Goal: Find specific page/section: Find specific page/section

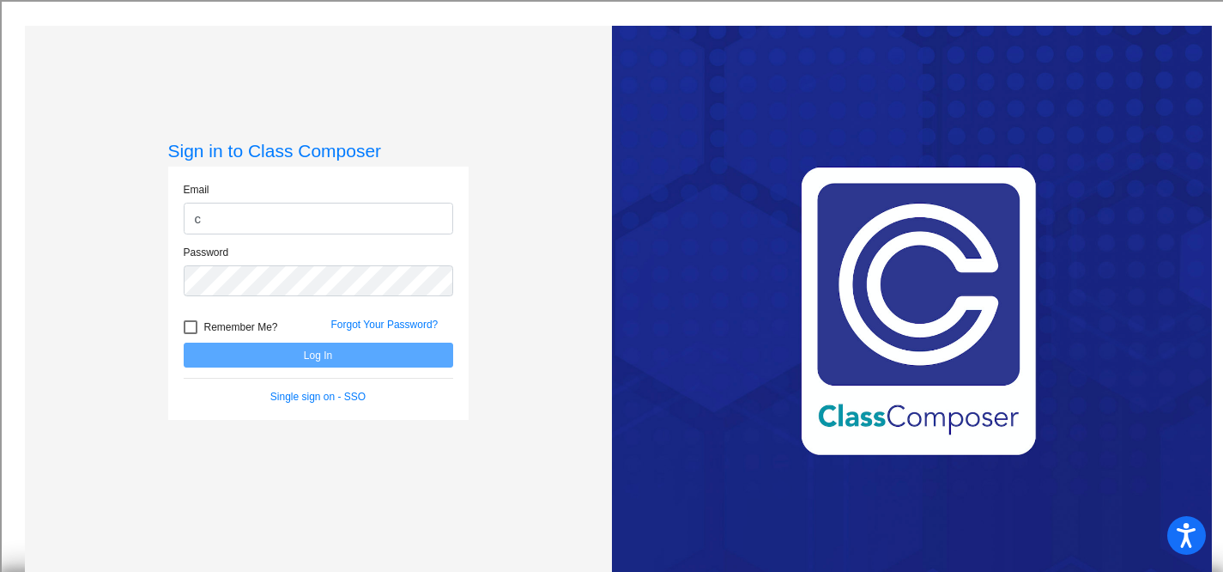
type input "[EMAIL_ADDRESS][DOMAIN_NAME]"
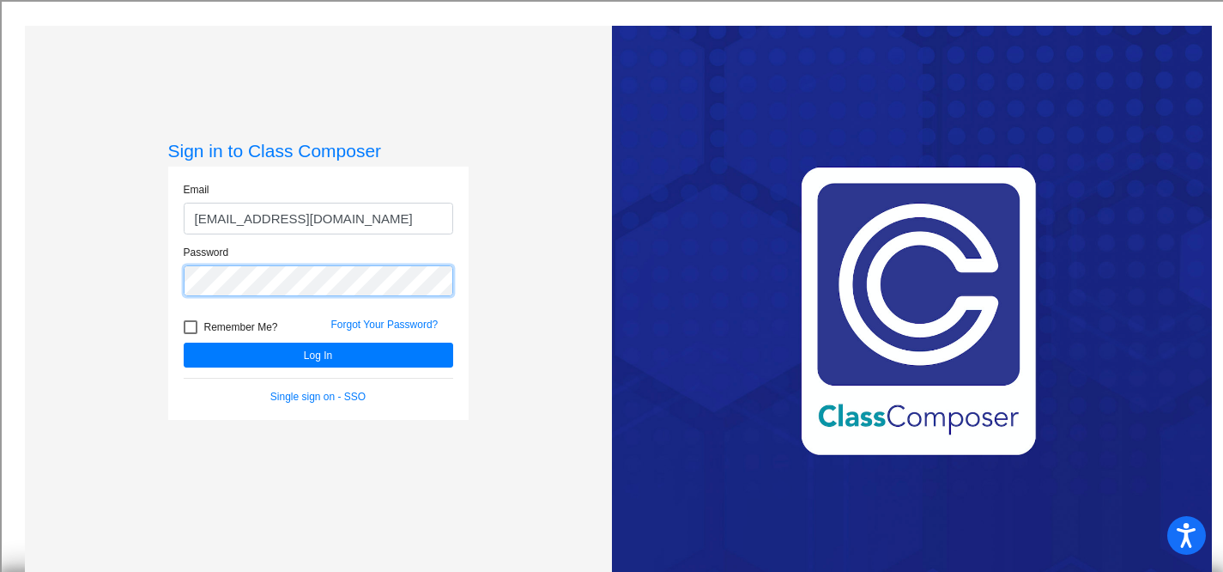
click at [184, 342] on button "Log In" at bounding box center [318, 354] width 269 height 25
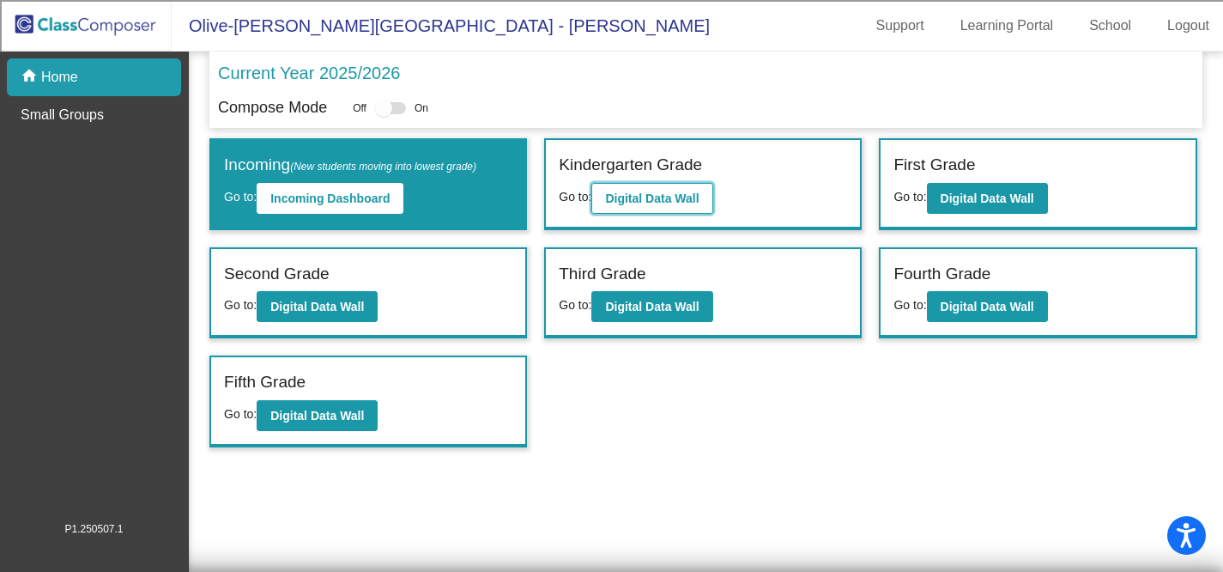
click at [670, 196] on b "Digital Data Wall" at bounding box center [652, 198] width 94 height 14
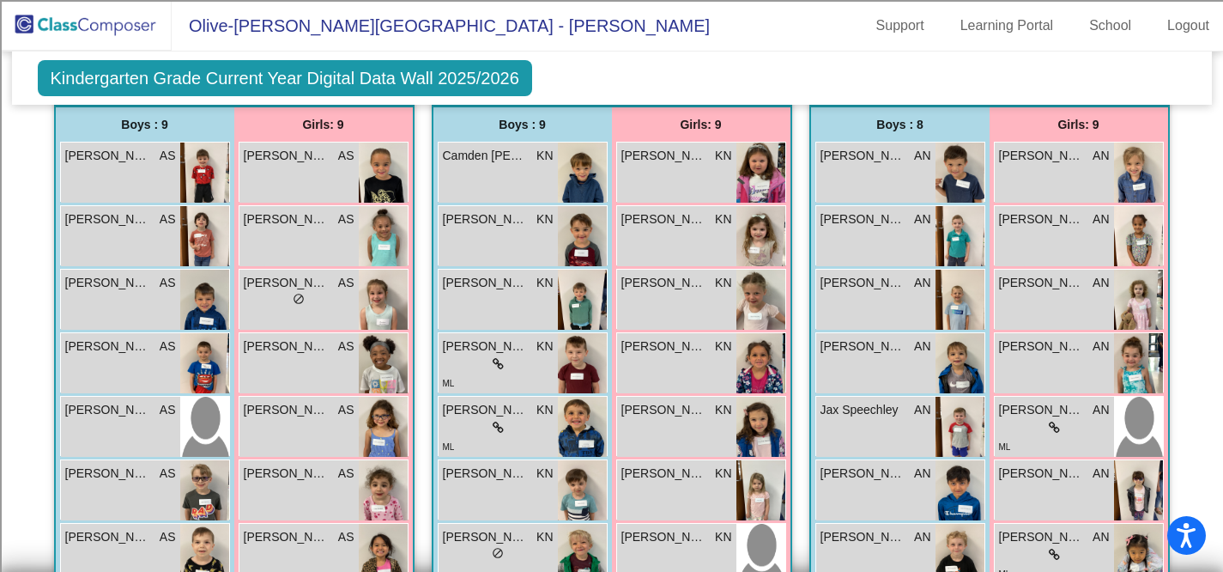
scroll to position [491, 0]
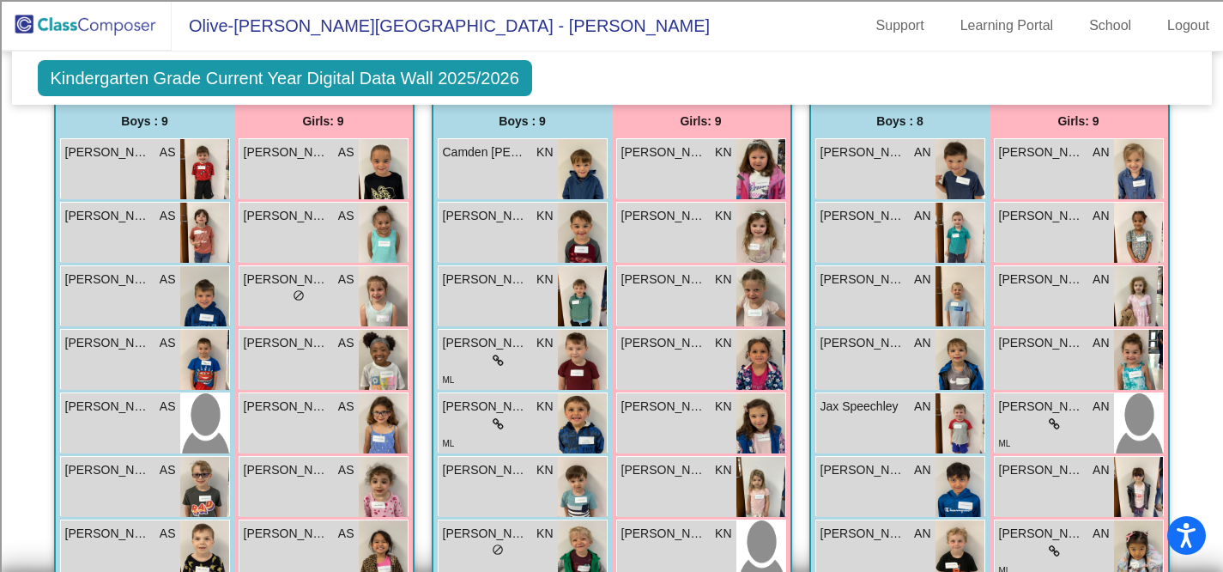
drag, startPoint x: 1207, startPoint y: 216, endPoint x: 1197, endPoint y: 233, distance: 19.6
click at [1202, 247] on mat-sidenav-content "Kindergarten Grade Current Year Digital Data Wall 2025/2026 Add, Move, or Retai…" at bounding box center [611, 311] width 1223 height 520
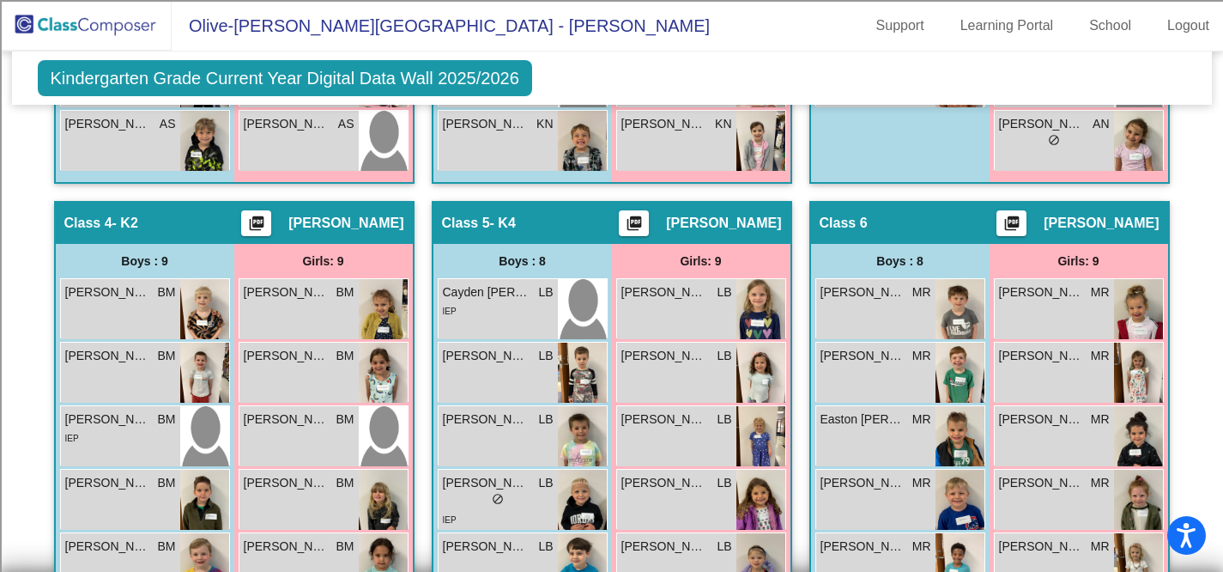
scroll to position [1028, 0]
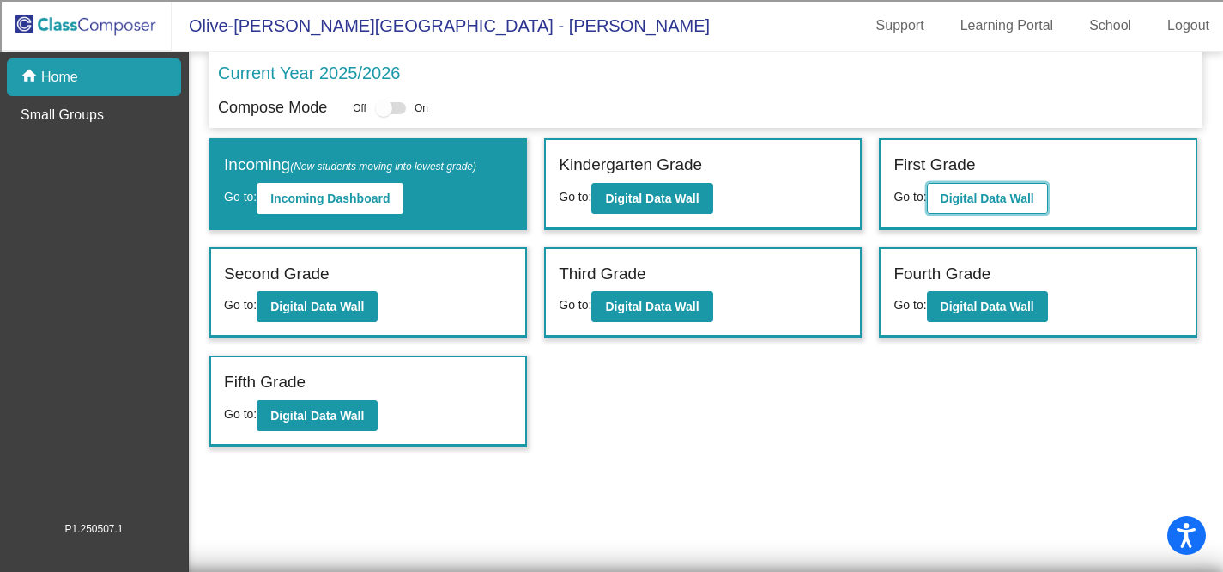
click at [1001, 193] on b "Digital Data Wall" at bounding box center [988, 198] width 94 height 14
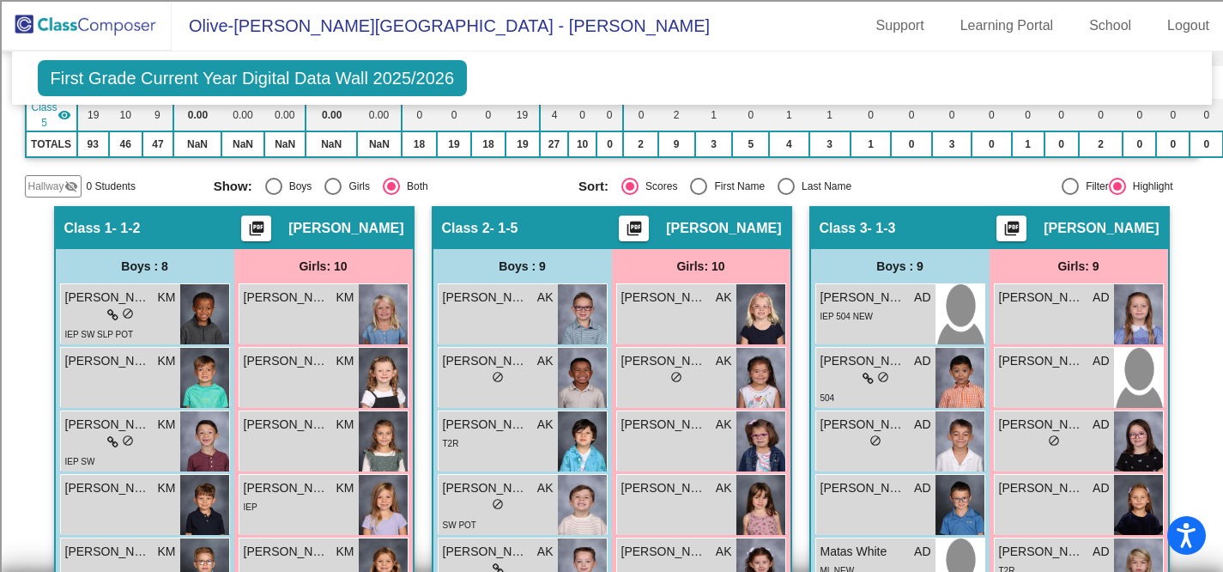
scroll to position [324, 0]
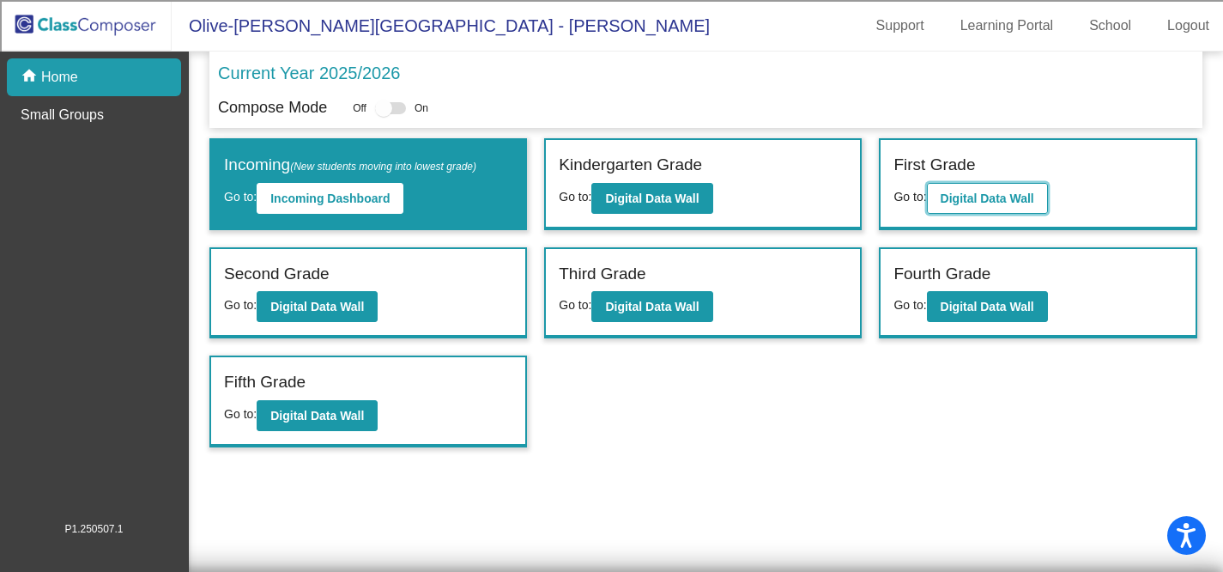
click at [975, 203] on b "Digital Data Wall" at bounding box center [988, 198] width 94 height 14
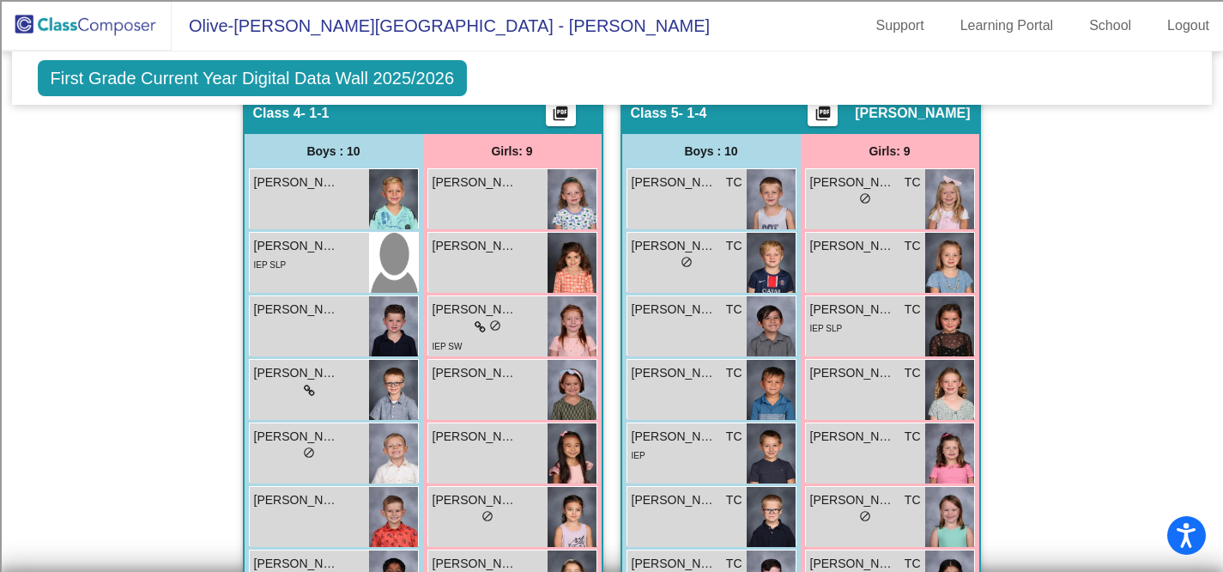
scroll to position [1171, 0]
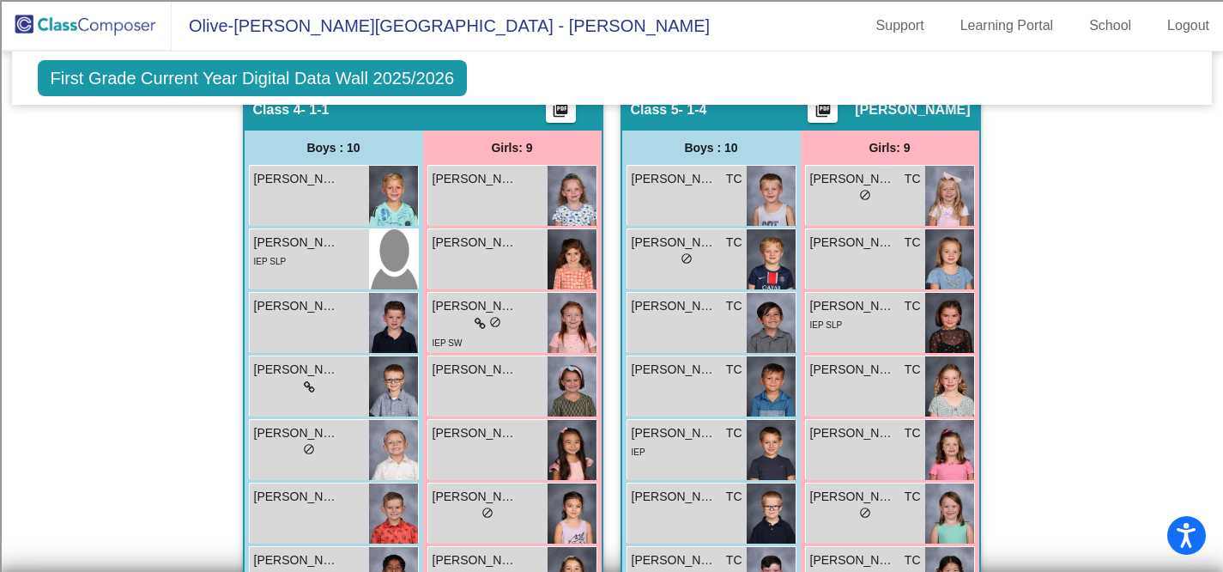
drag, startPoint x: 1213, startPoint y: 379, endPoint x: 1218, endPoint y: 394, distance: 15.2
click at [1217, 397] on mat-sidenav-content "First Grade Current Year Digital Data Wall 2025/2026 Add, Move, or Retain Stude…" at bounding box center [611, 311] width 1223 height 520
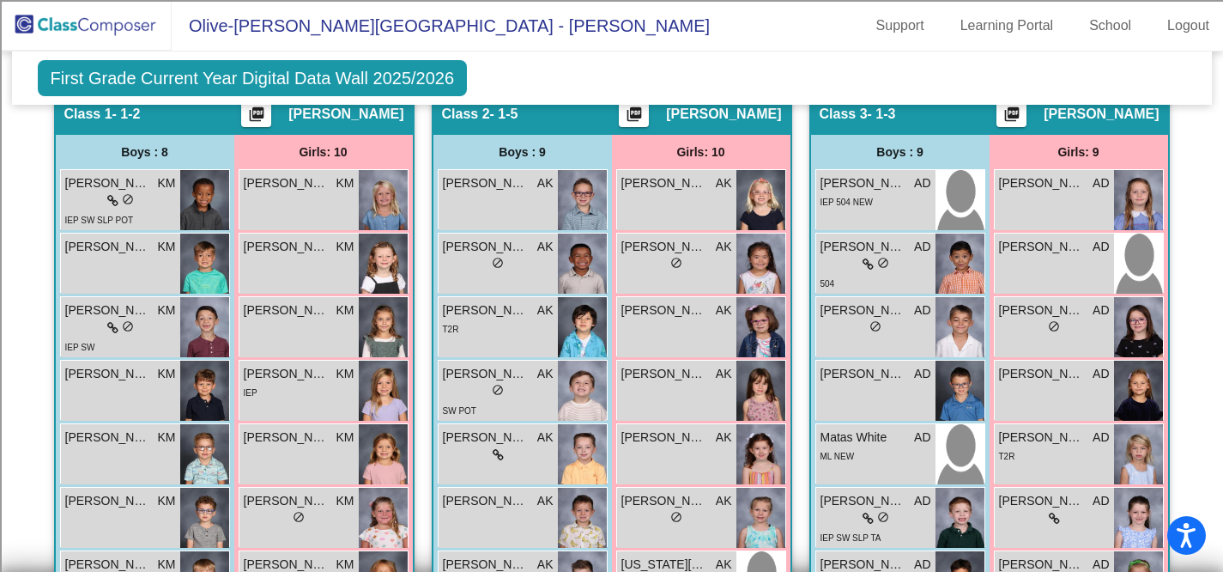
scroll to position [438, 0]
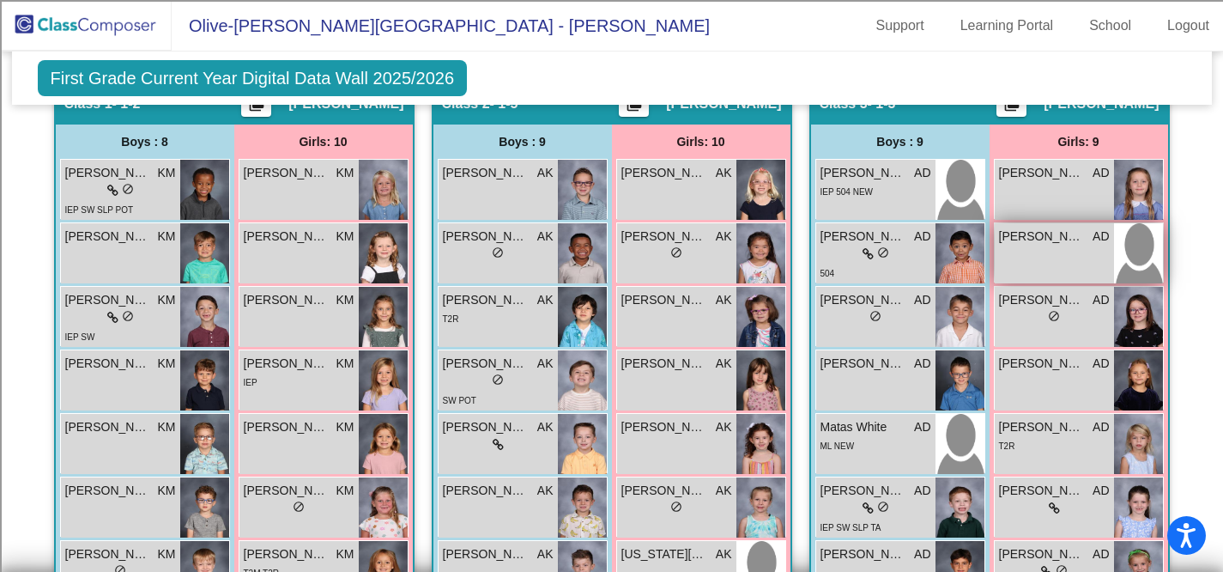
click at [1050, 234] on span "[PERSON_NAME]" at bounding box center [1042, 236] width 86 height 18
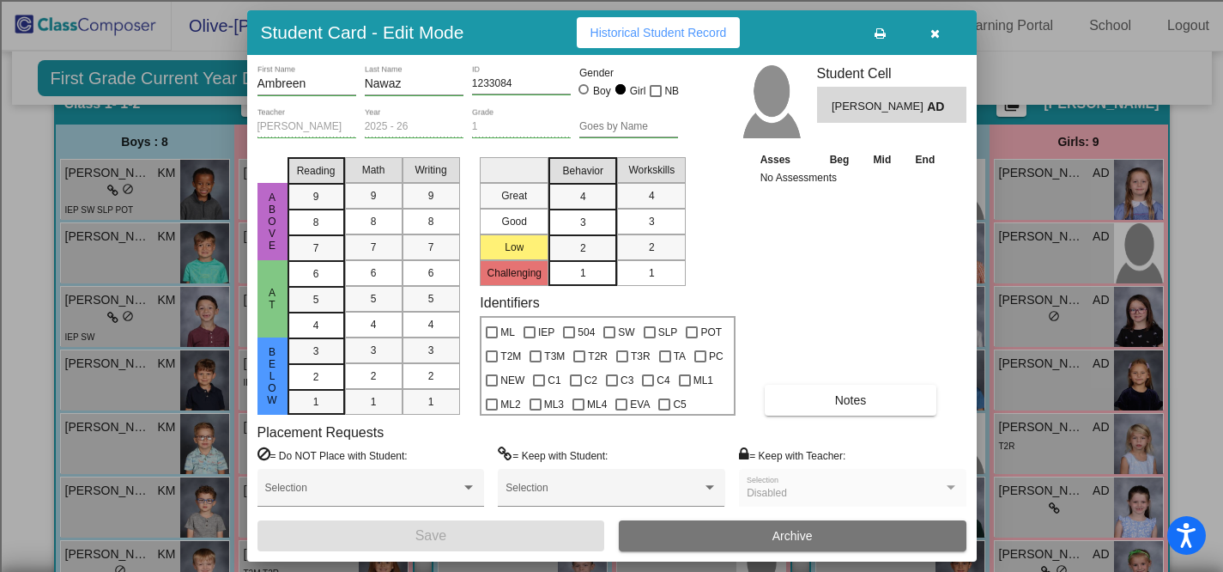
click at [170, 57] on div at bounding box center [611, 286] width 1223 height 572
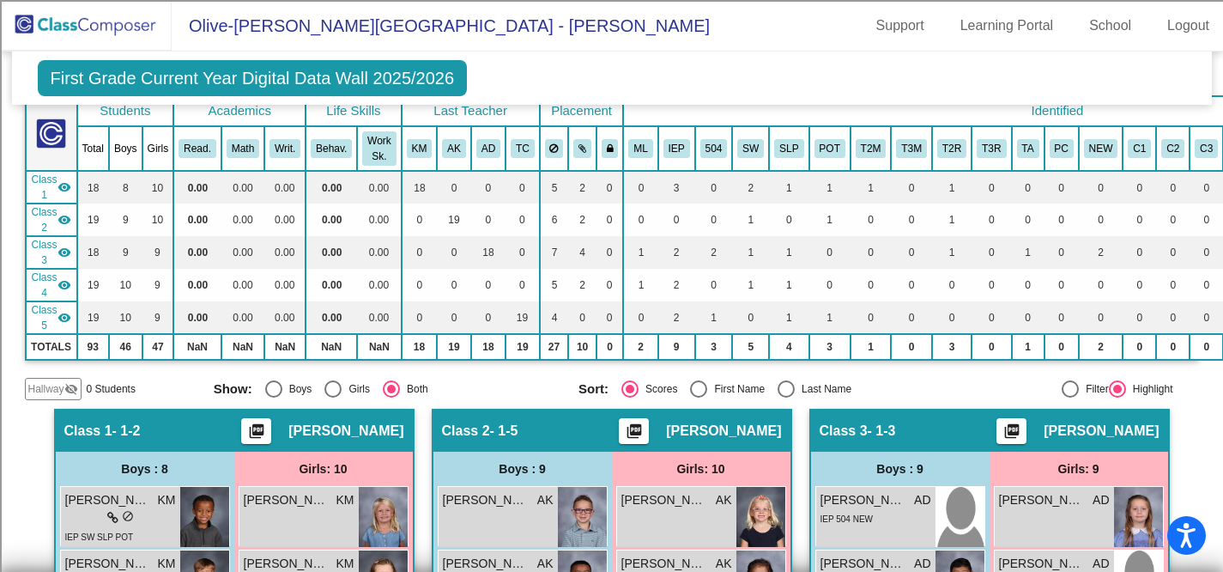
scroll to position [0, 0]
